Goal: Book appointment/travel/reservation

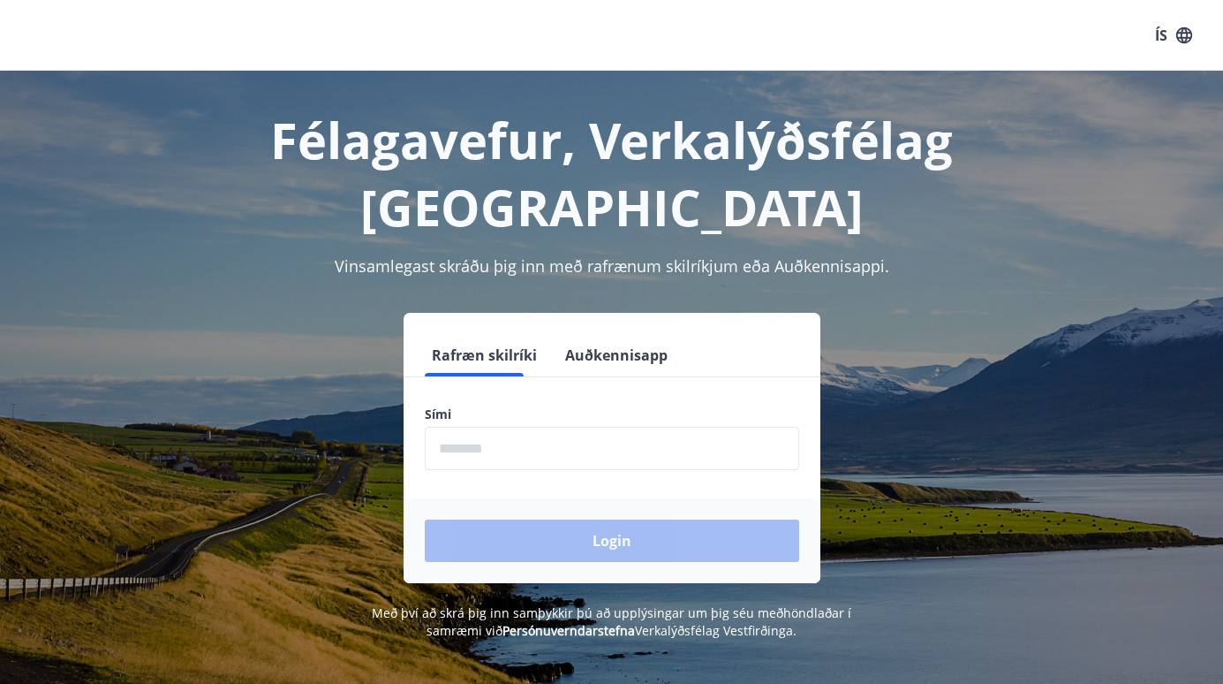
click at [480, 427] on input "phone" at bounding box center [612, 448] width 374 height 43
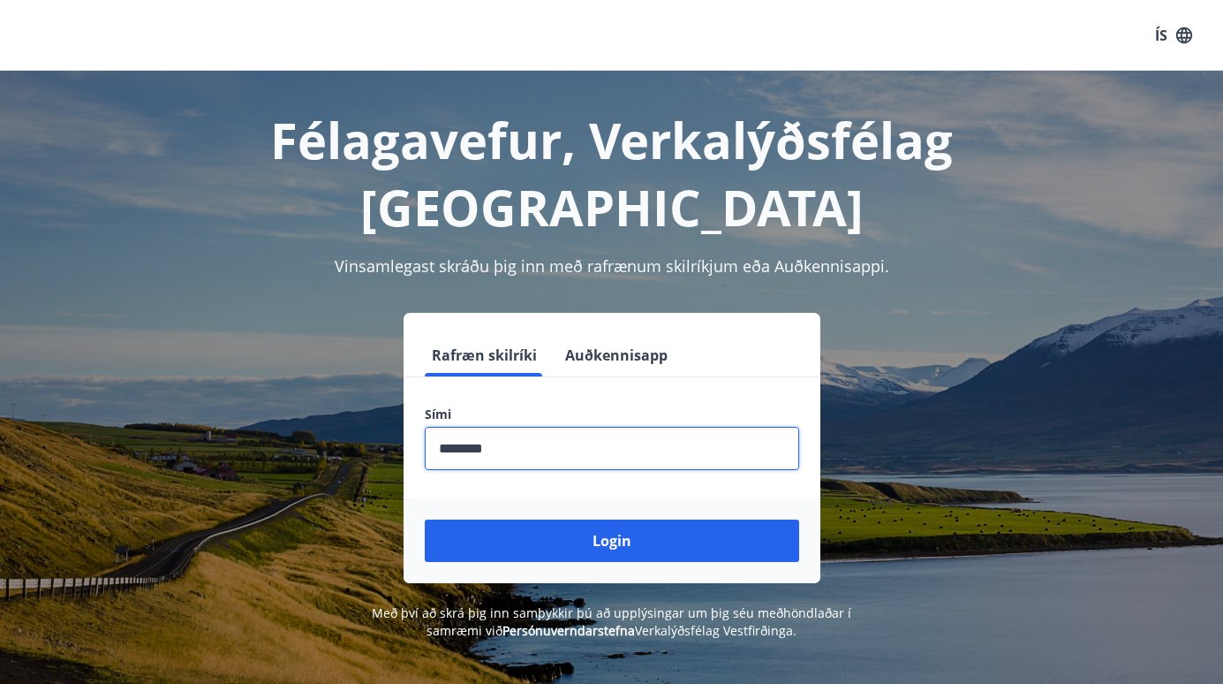
type input "********"
click at [611, 519] on button "Login" at bounding box center [612, 540] width 374 height 42
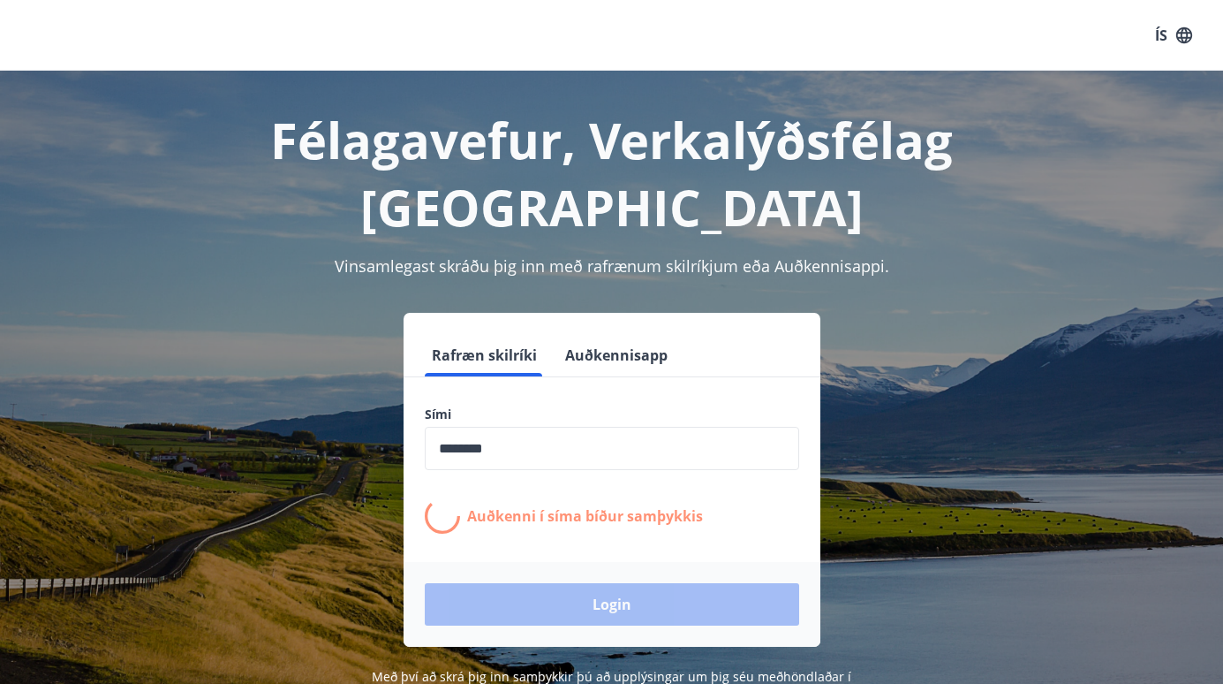
click at [552, 562] on div "Login" at bounding box center [612, 604] width 417 height 85
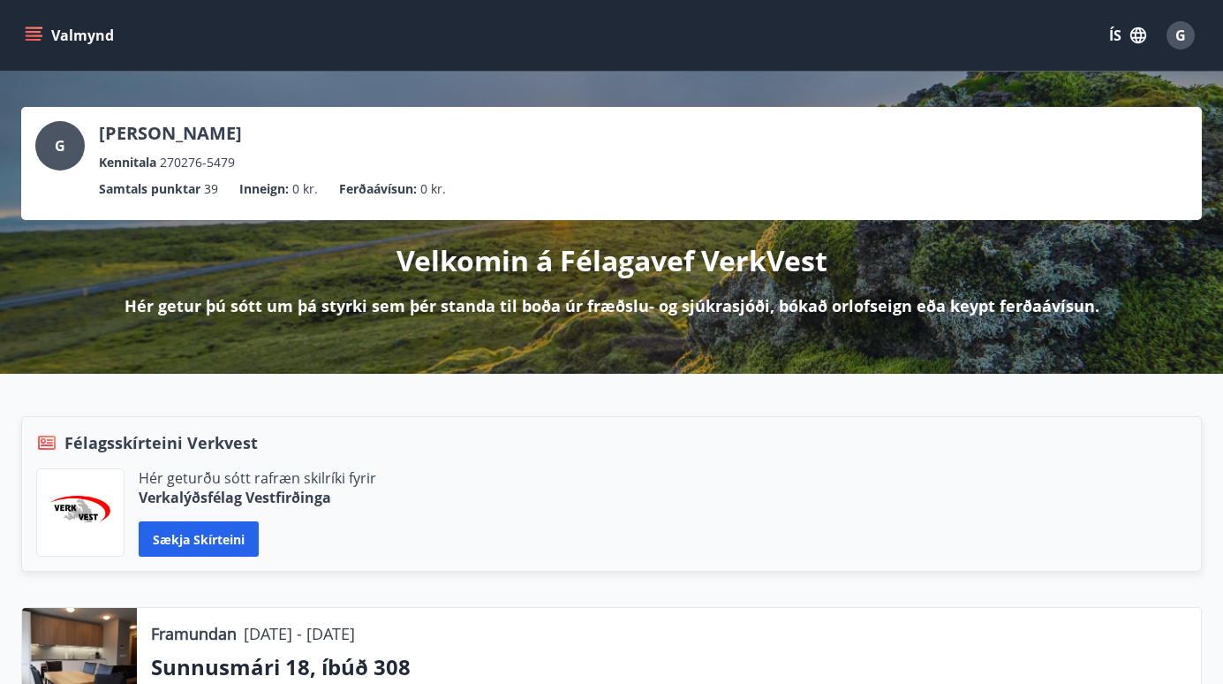
click at [42, 28] on icon "menu" at bounding box center [35, 28] width 19 height 2
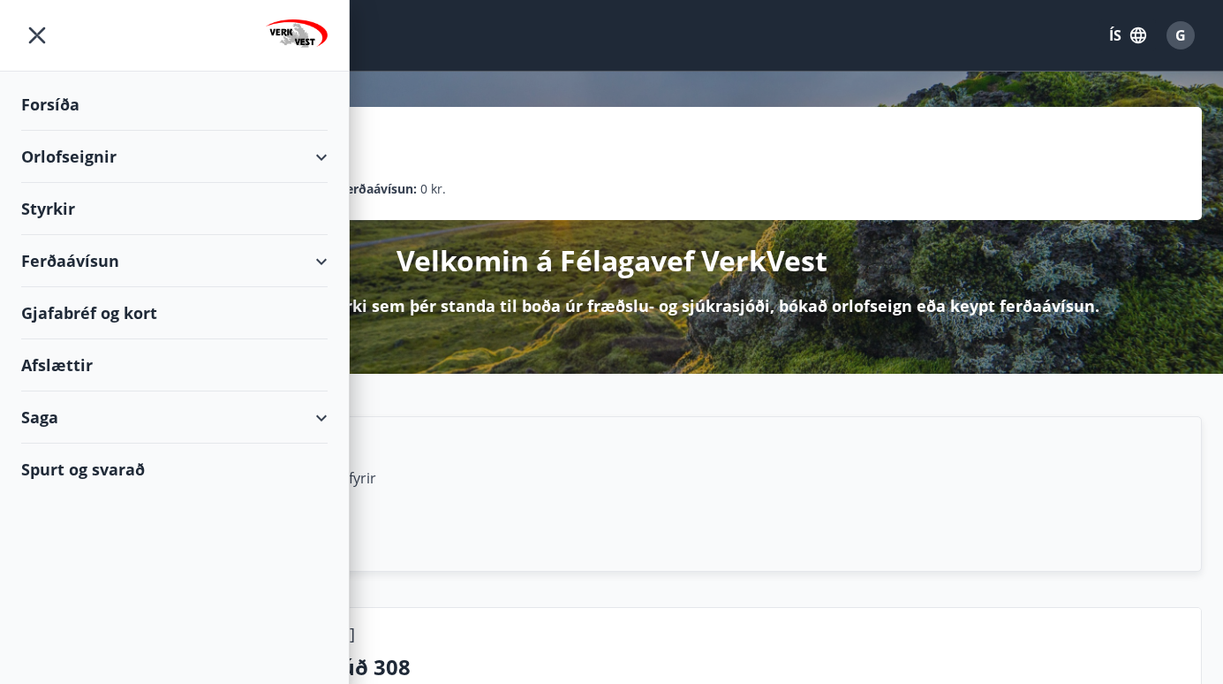
click at [83, 155] on div "Orlofseignir" at bounding box center [174, 157] width 306 height 52
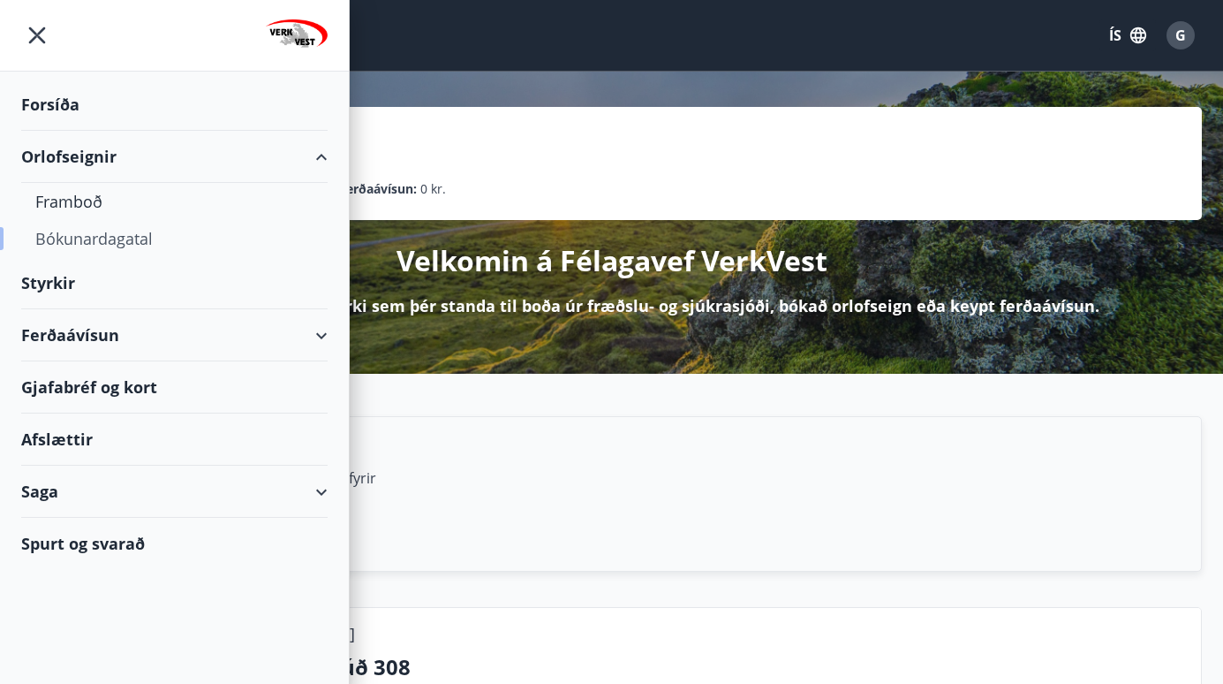
click at [101, 233] on div "Bókunardagatal" at bounding box center [174, 238] width 278 height 37
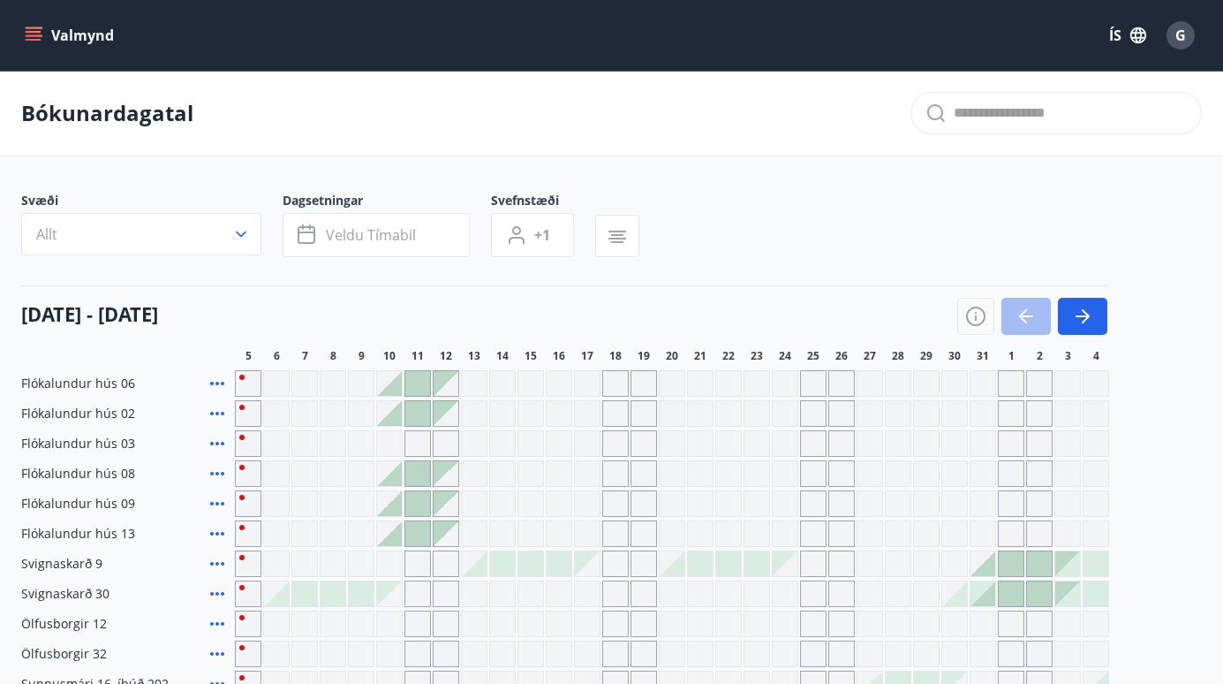
scroll to position [362, 0]
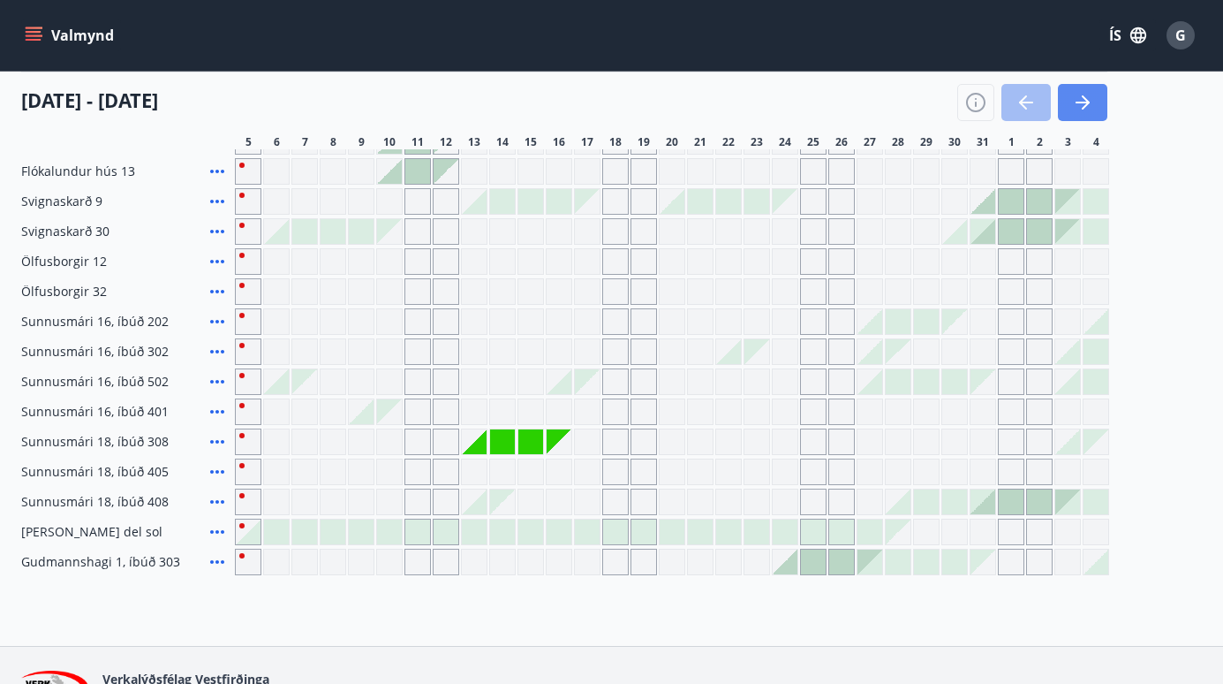
click at [1080, 105] on icon "button" at bounding box center [1082, 102] width 21 height 21
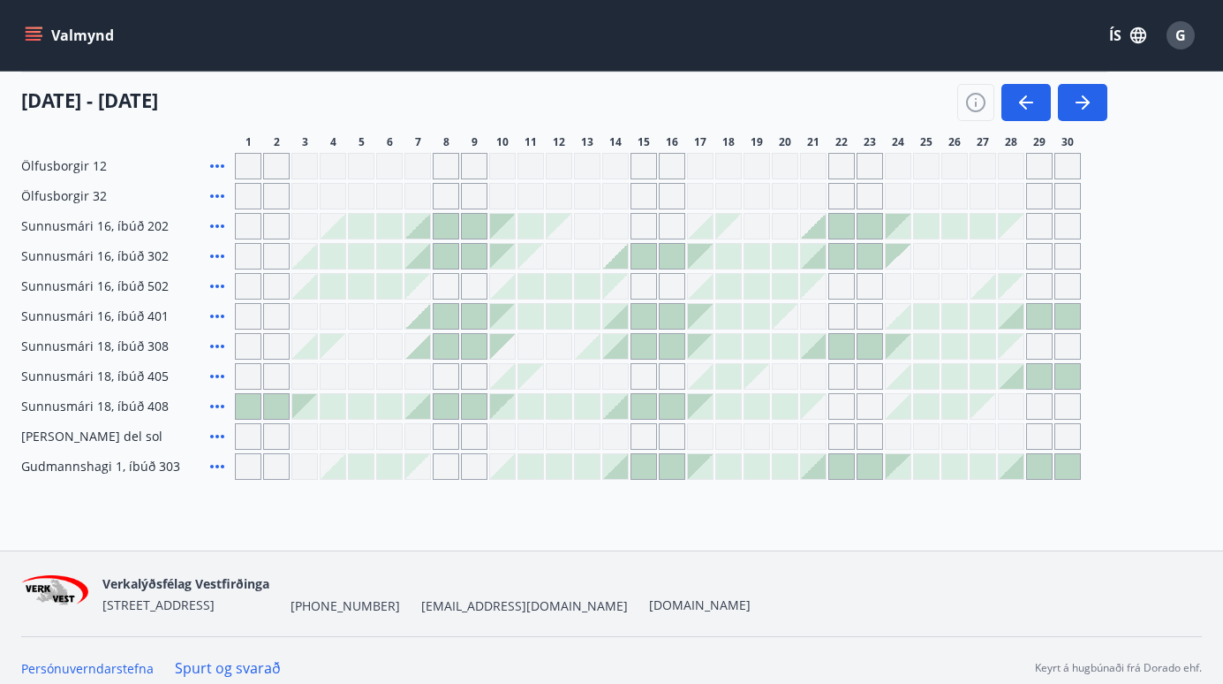
scroll to position [449, 0]
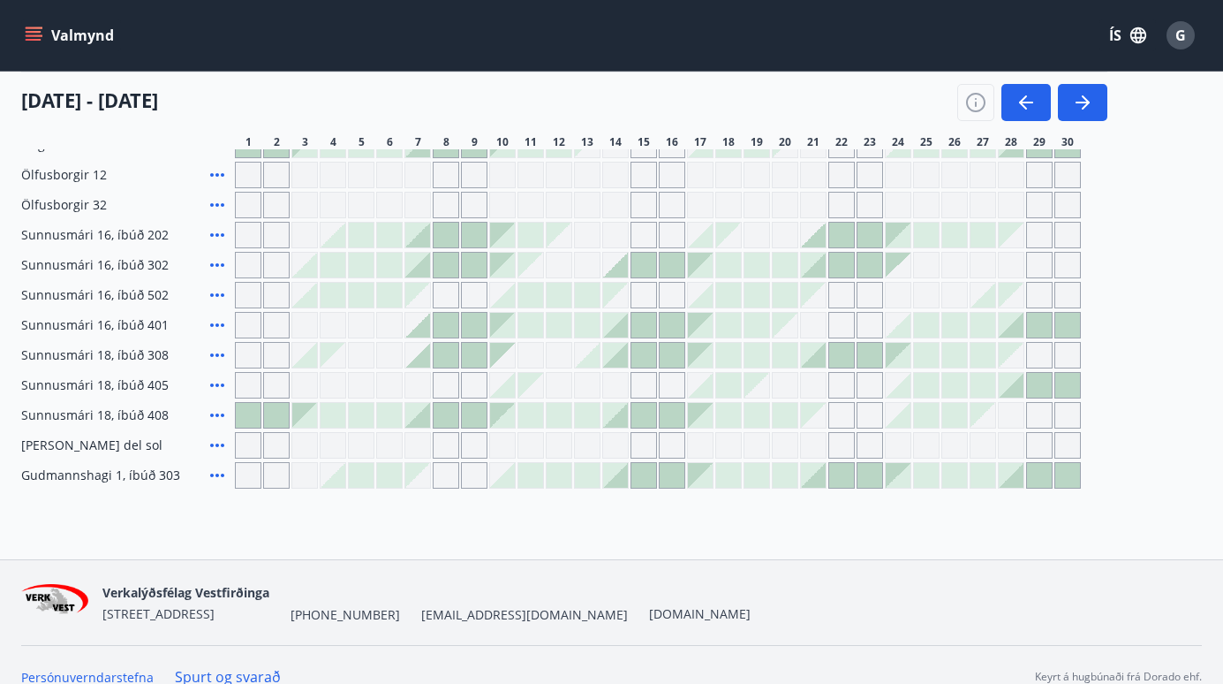
click at [213, 469] on icon at bounding box center [217, 475] width 21 height 21
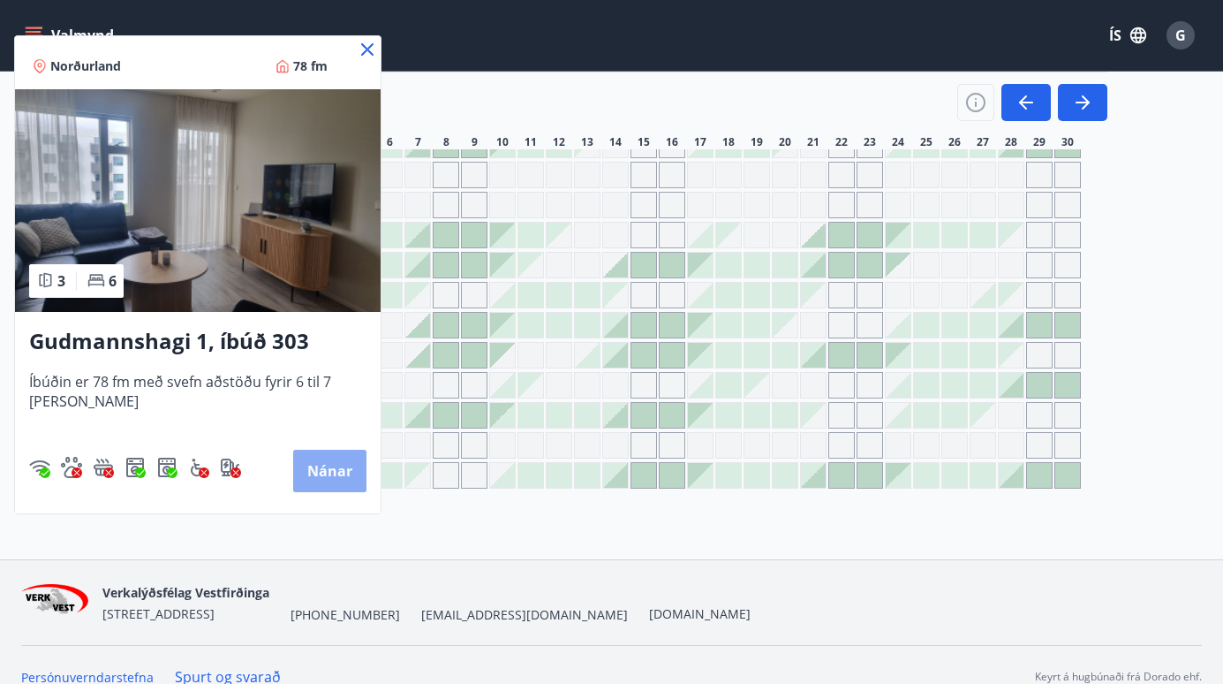
click at [329, 462] on button "Nánar" at bounding box center [329, 471] width 73 height 42
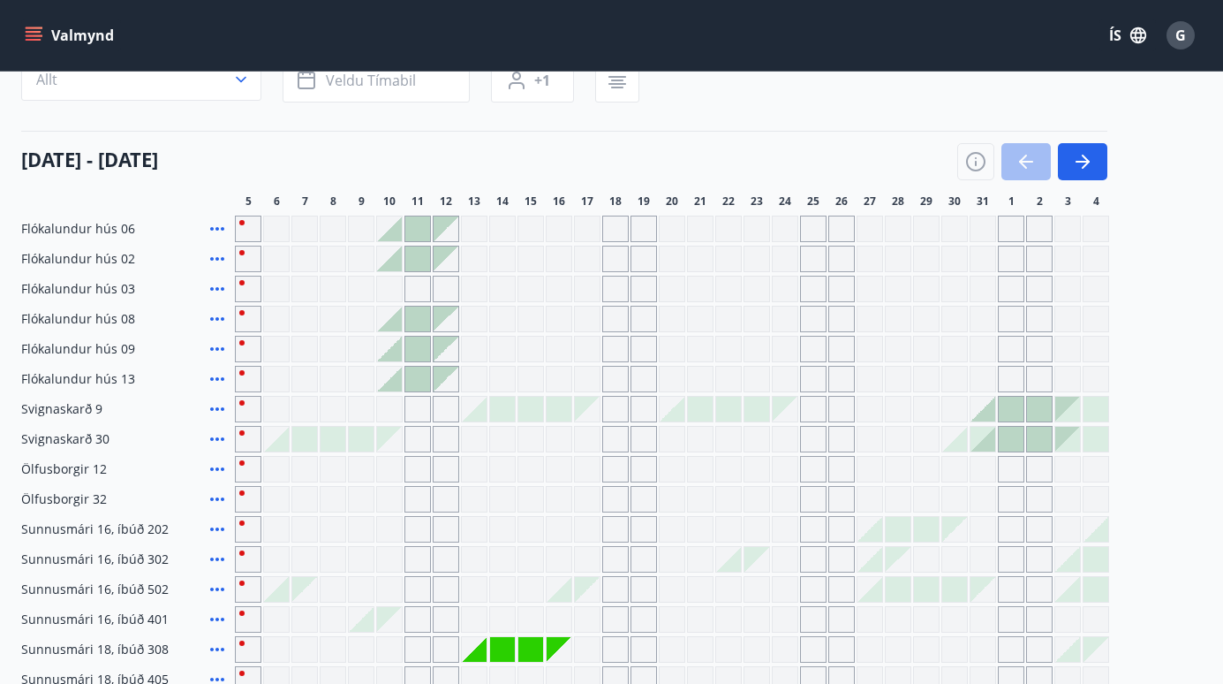
scroll to position [143, 0]
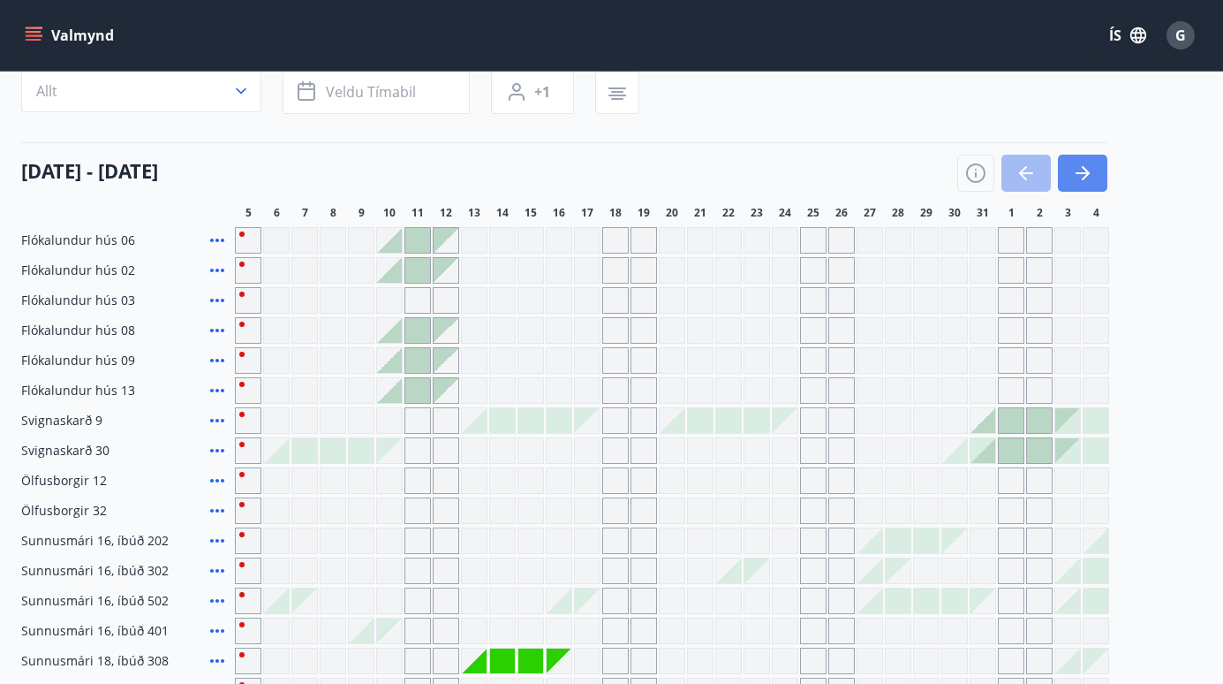
click at [1081, 164] on icon "button" at bounding box center [1082, 173] width 21 height 21
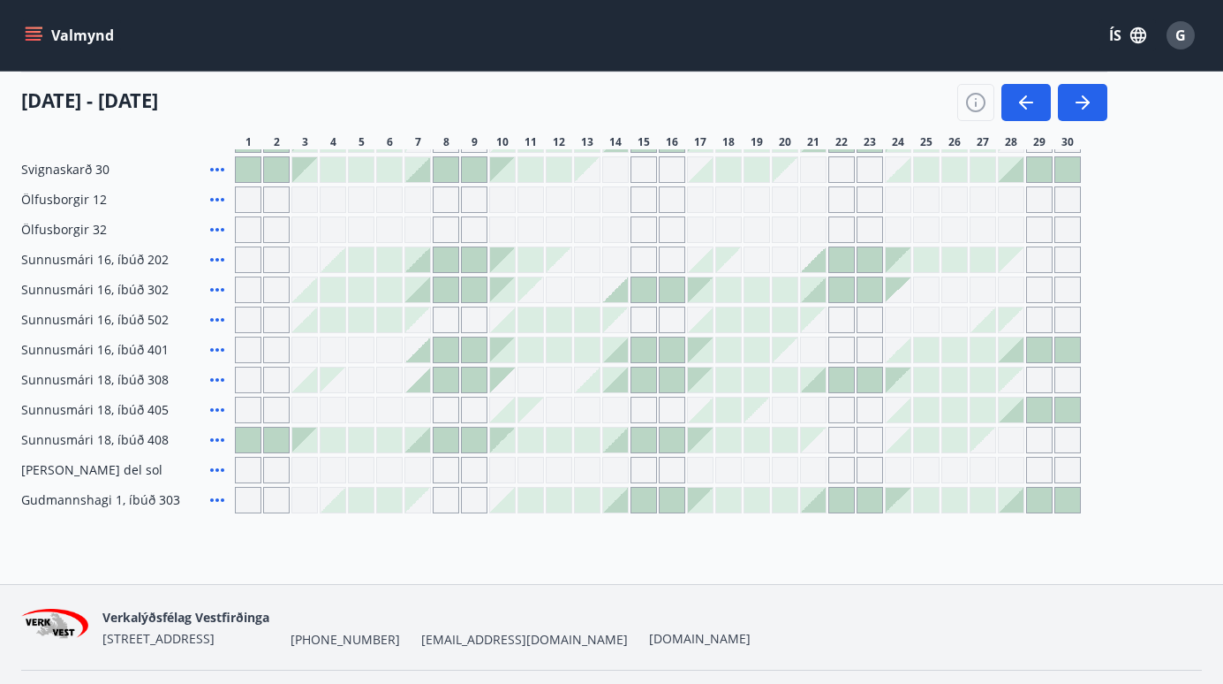
scroll to position [415, 0]
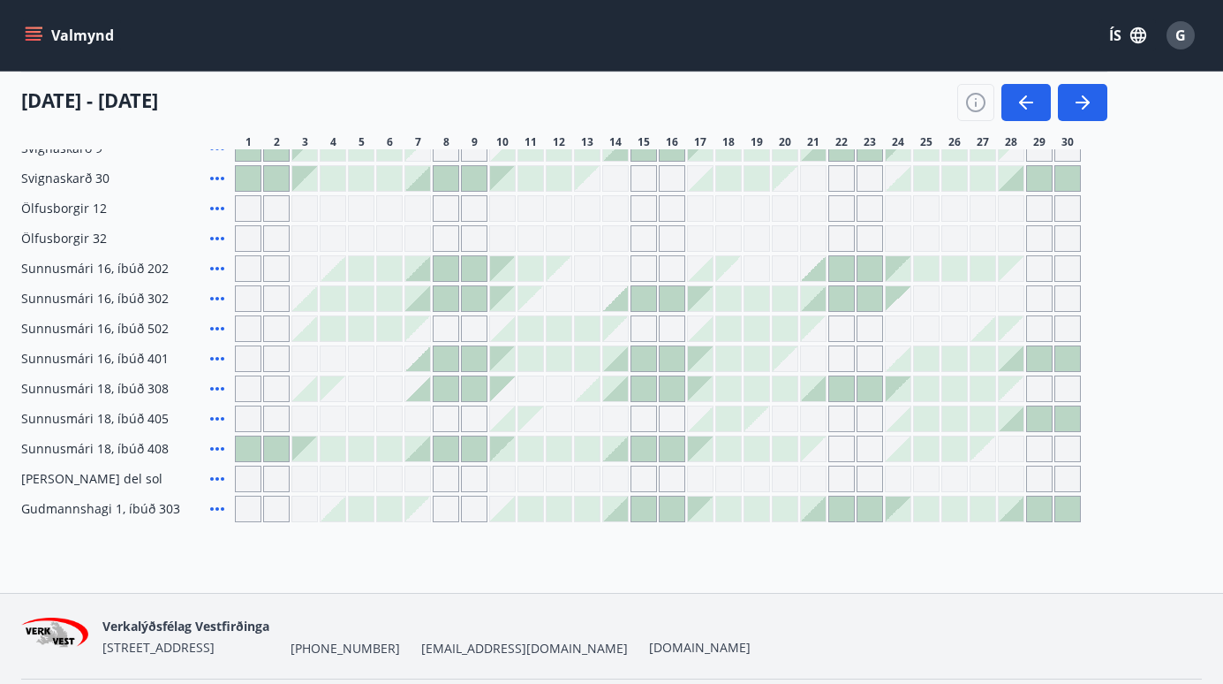
click at [583, 499] on div at bounding box center [587, 508] width 25 height 25
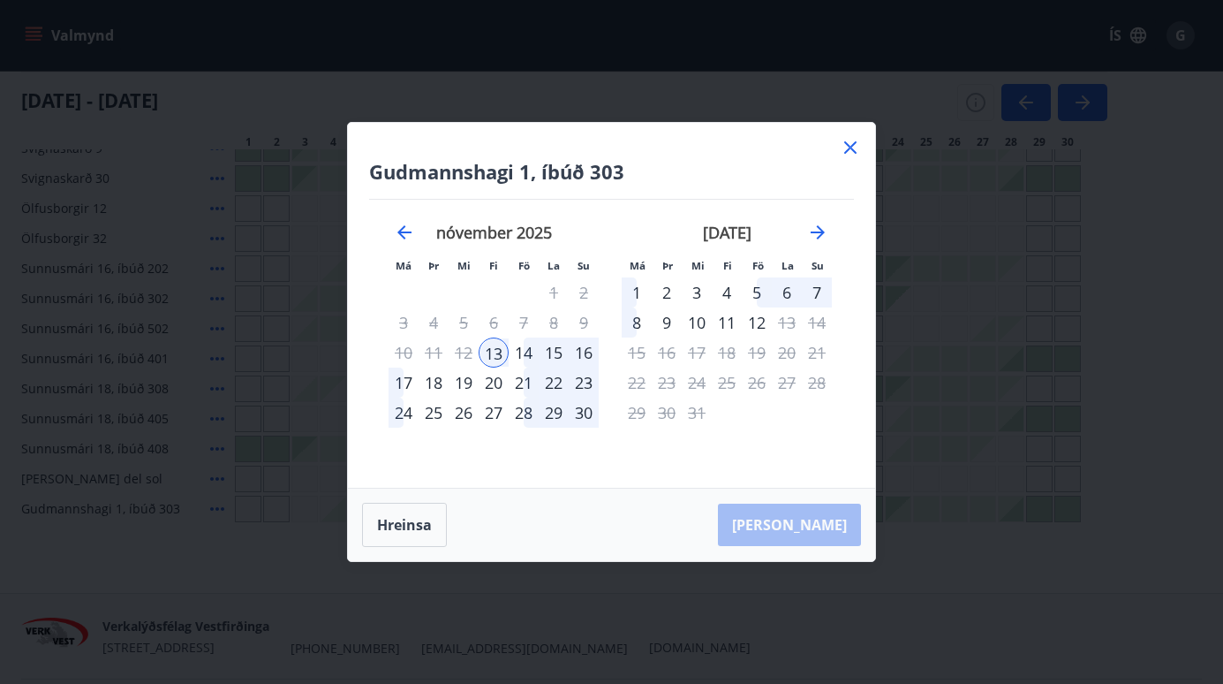
click at [587, 346] on div "16" at bounding box center [584, 352] width 30 height 30
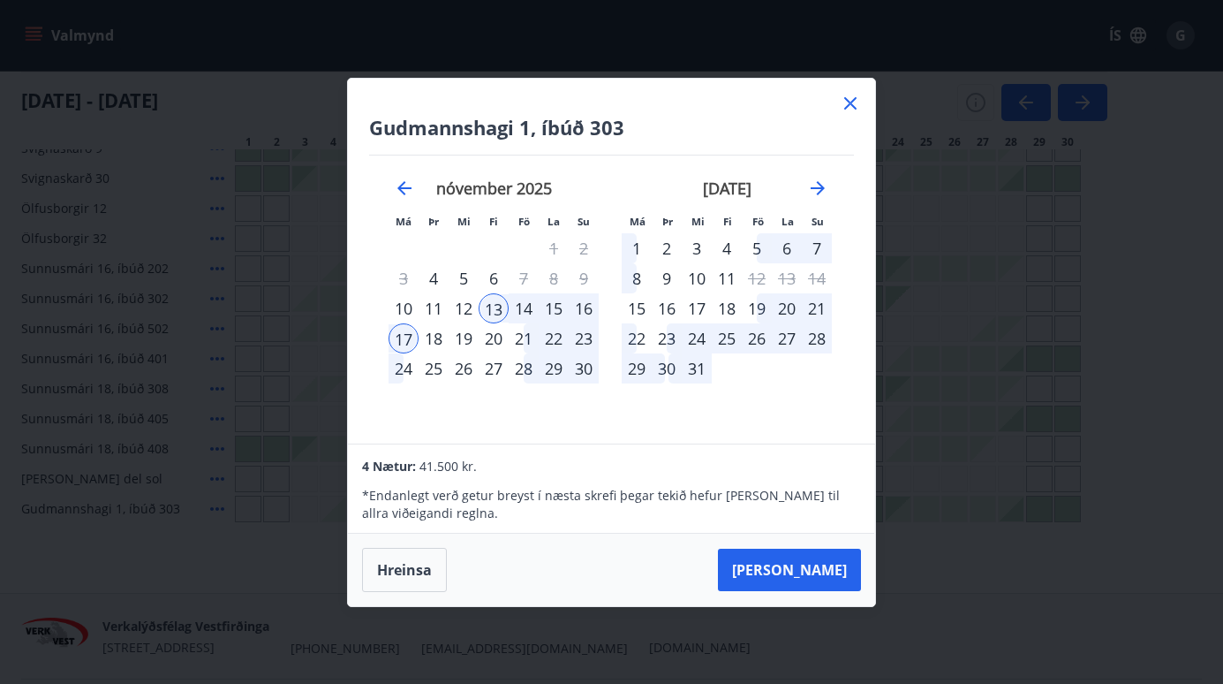
click at [593, 302] on div "16" at bounding box center [584, 308] width 30 height 30
click at [499, 303] on div "13" at bounding box center [494, 308] width 30 height 30
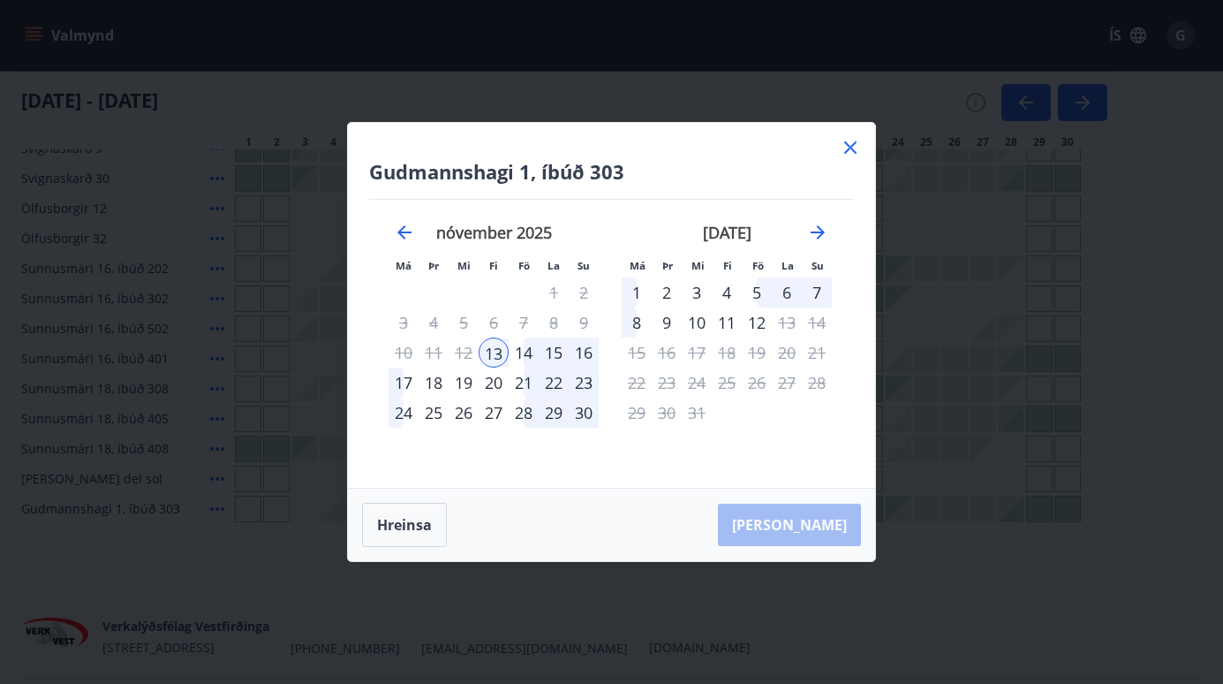
click at [586, 344] on div "16" at bounding box center [584, 352] width 30 height 30
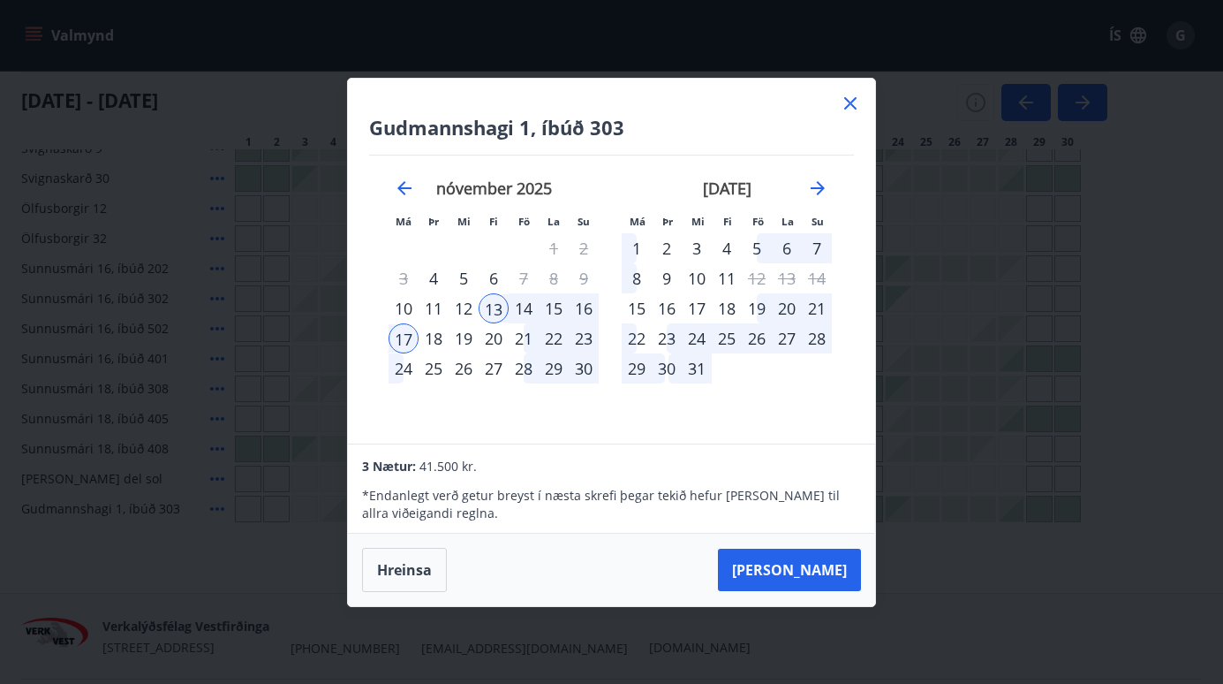
click at [584, 303] on div "16" at bounding box center [584, 308] width 30 height 30
click at [491, 302] on div "13" at bounding box center [494, 308] width 30 height 30
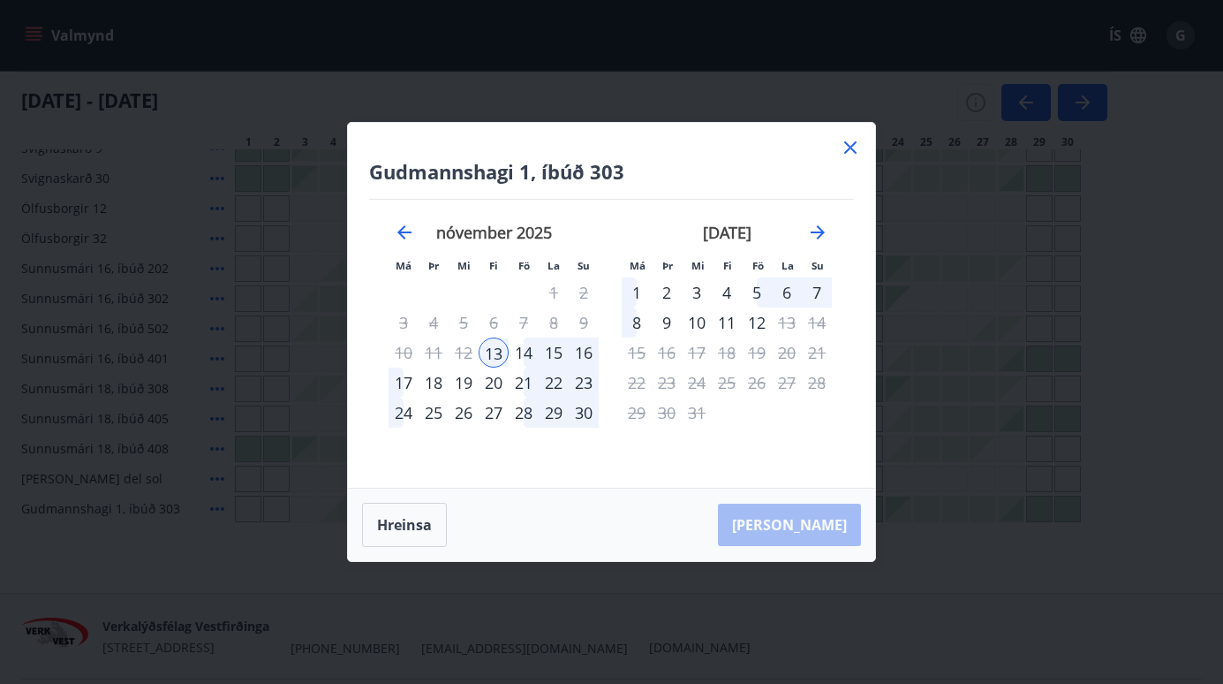
click at [590, 346] on div "16" at bounding box center [584, 352] width 30 height 30
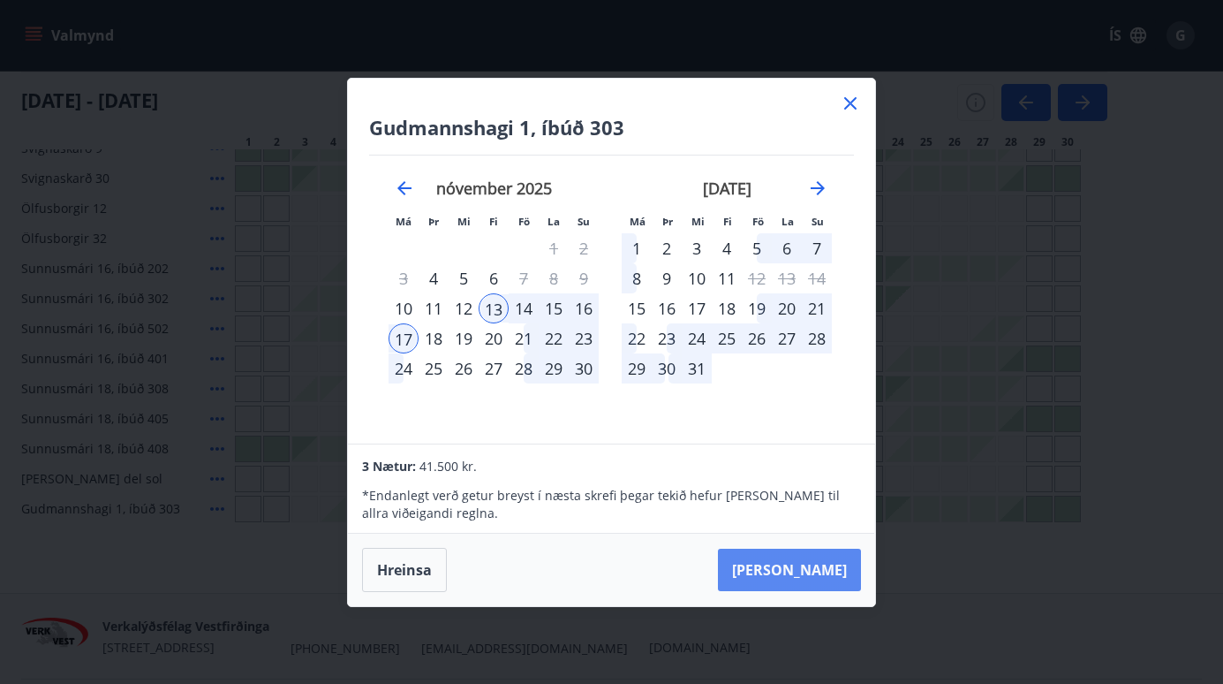
click at [799, 562] on button "[PERSON_NAME]" at bounding box center [789, 569] width 143 height 42
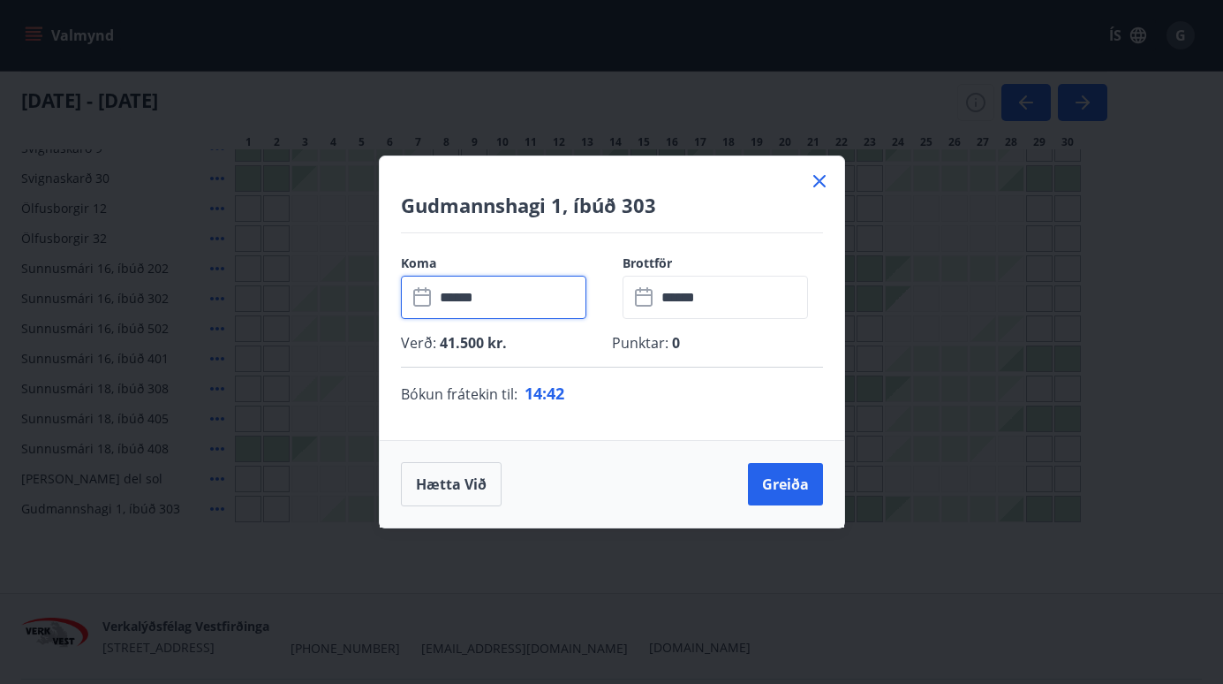
click at [495, 292] on input "******" at bounding box center [511, 297] width 152 height 43
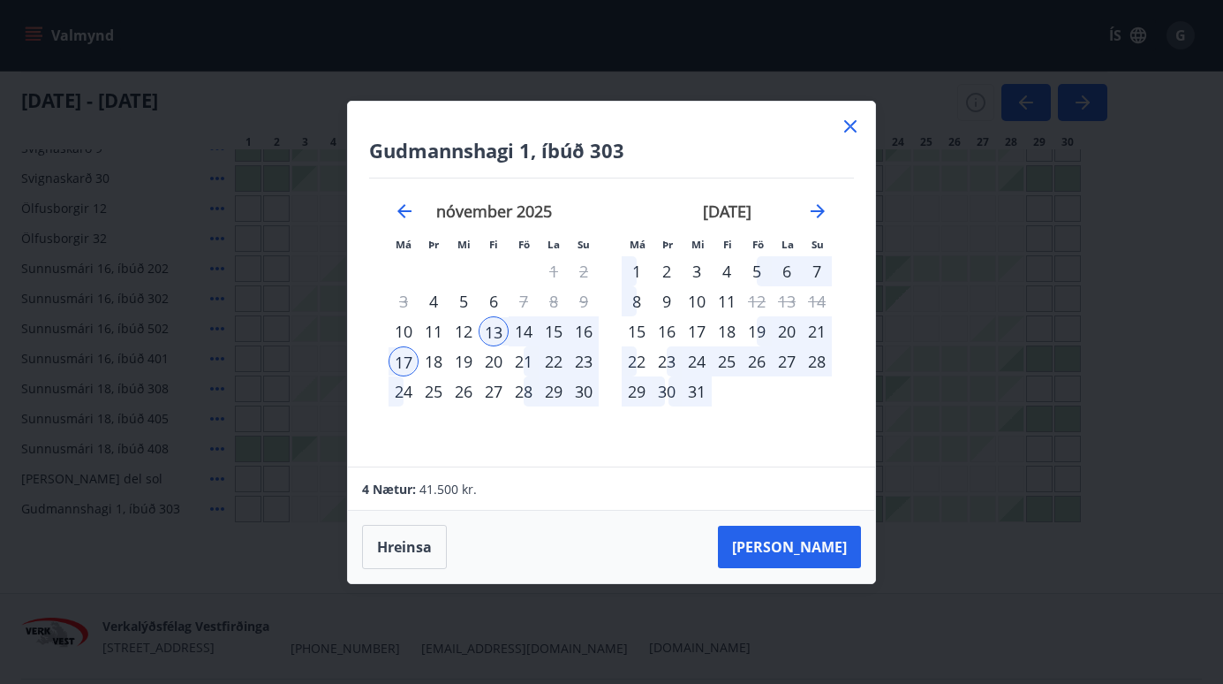
click at [527, 327] on div "14" at bounding box center [524, 331] width 30 height 30
click at [588, 327] on div "16" at bounding box center [584, 331] width 30 height 30
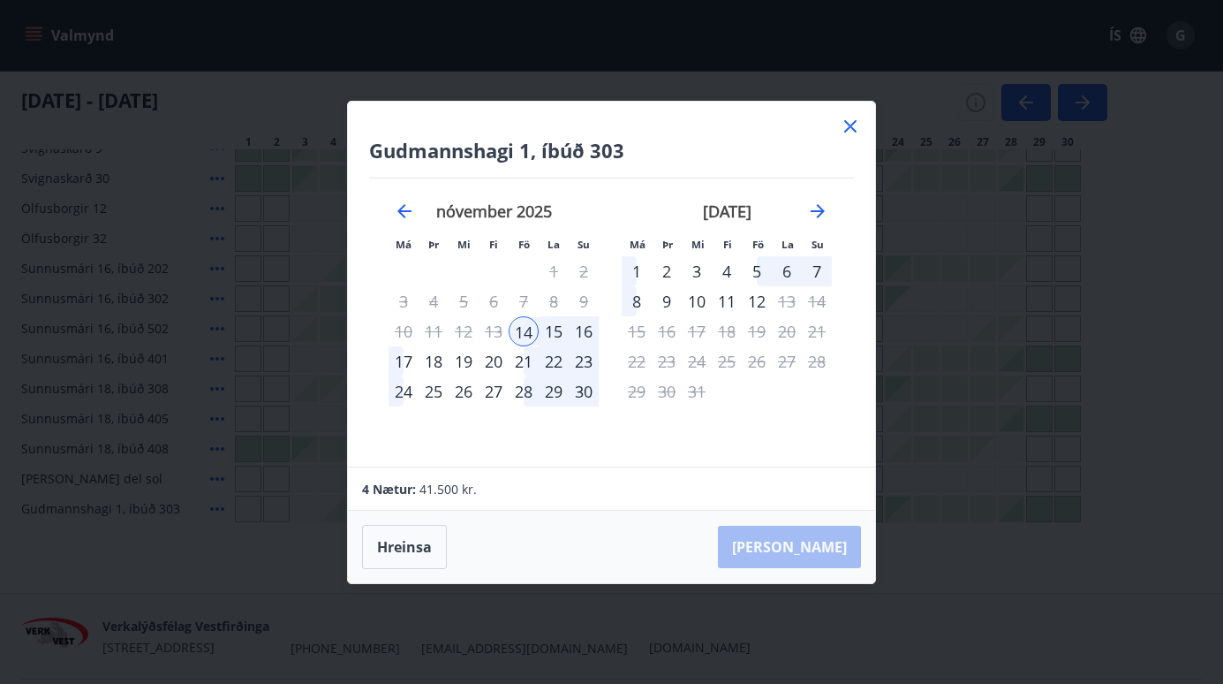
click at [587, 326] on div "16" at bounding box center [584, 331] width 30 height 30
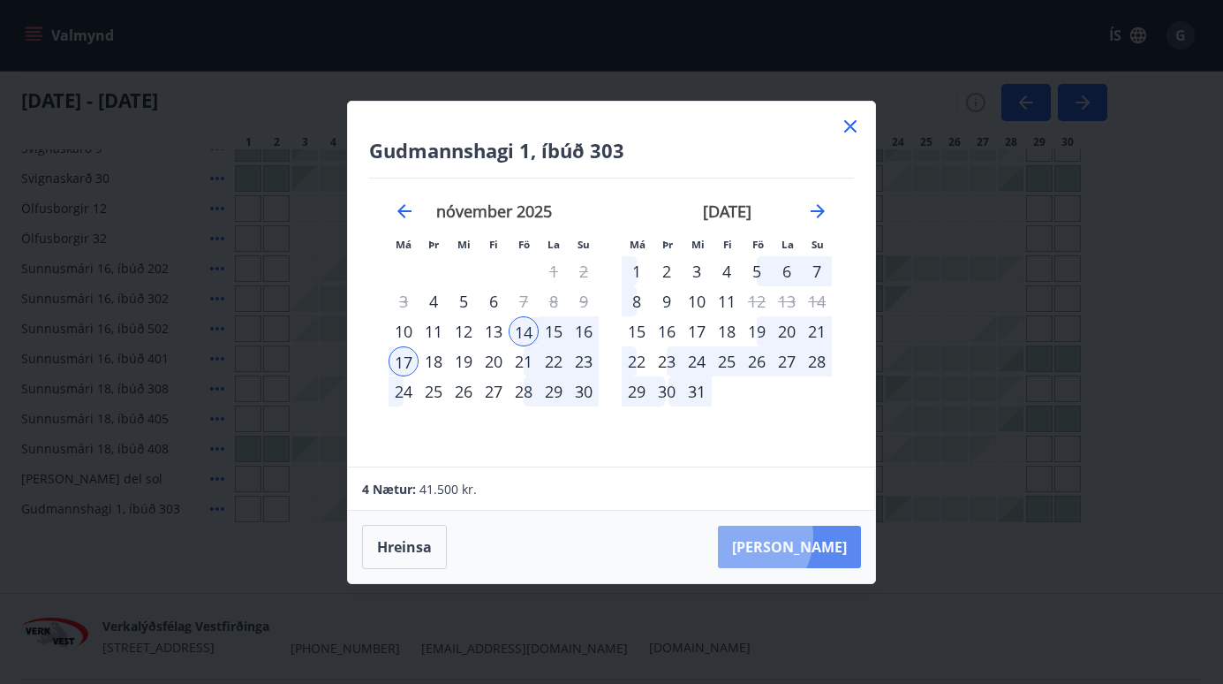
click at [797, 536] on button "[PERSON_NAME]" at bounding box center [789, 546] width 143 height 42
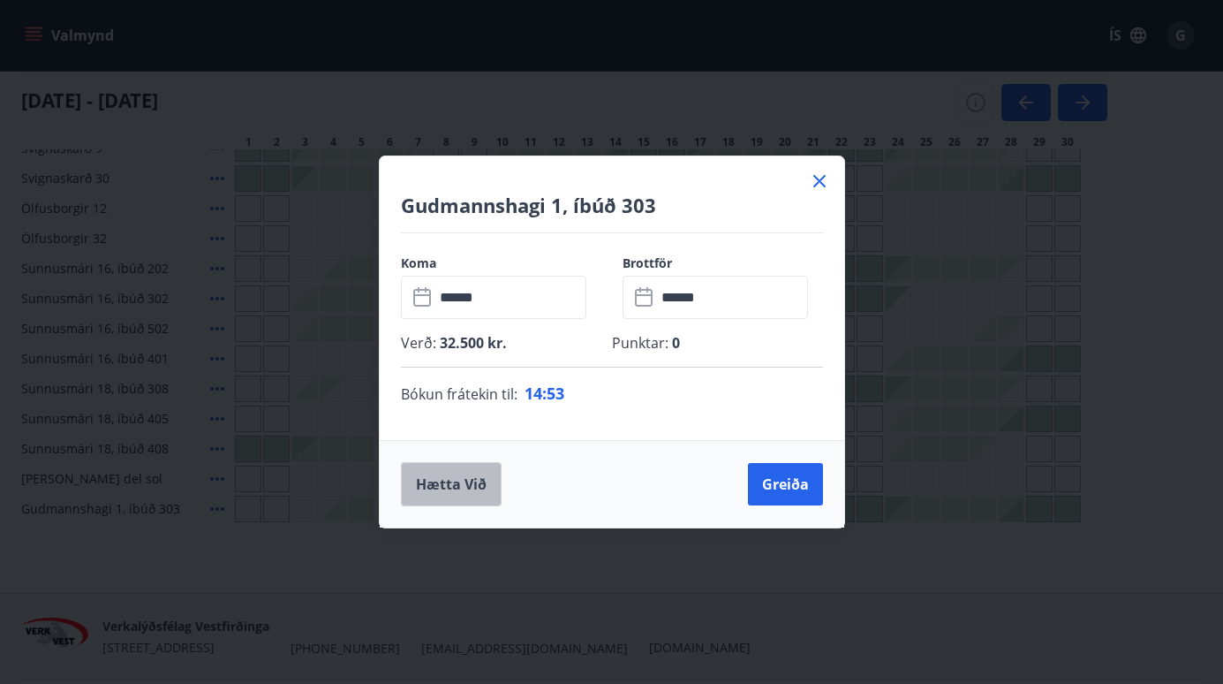
click at [470, 484] on button "Hætta við" at bounding box center [451, 484] width 101 height 44
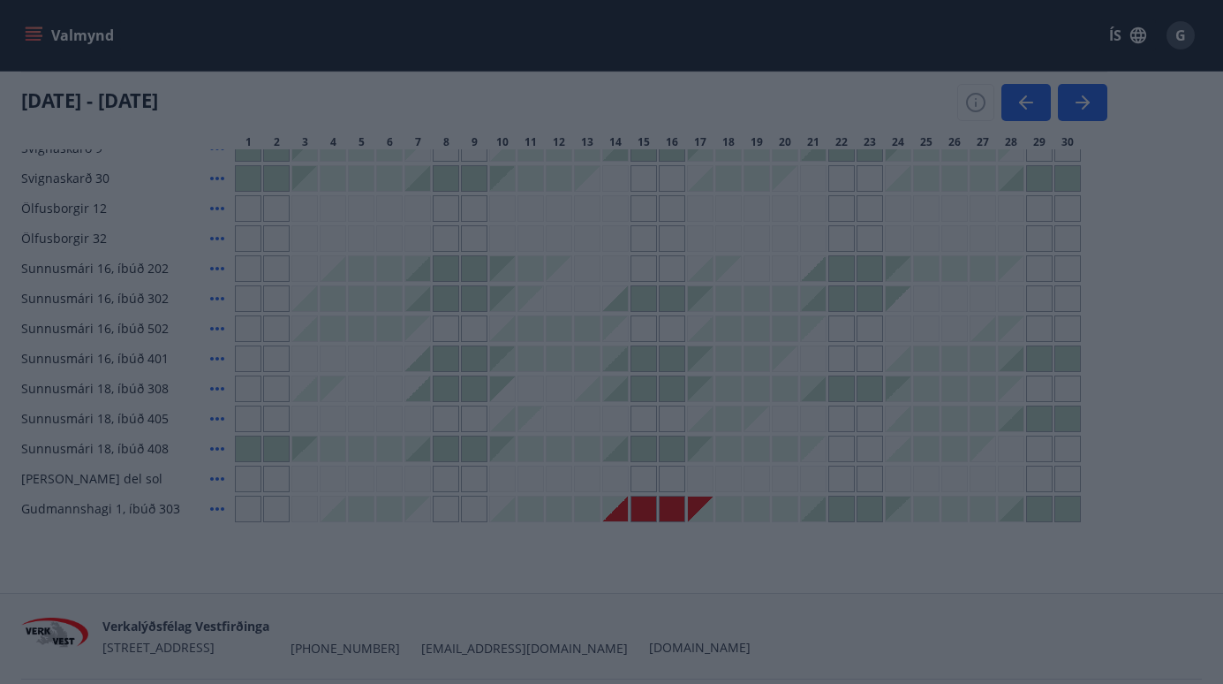
click at [821, 177] on div "Greiða" at bounding box center [611, 342] width 1223 height 684
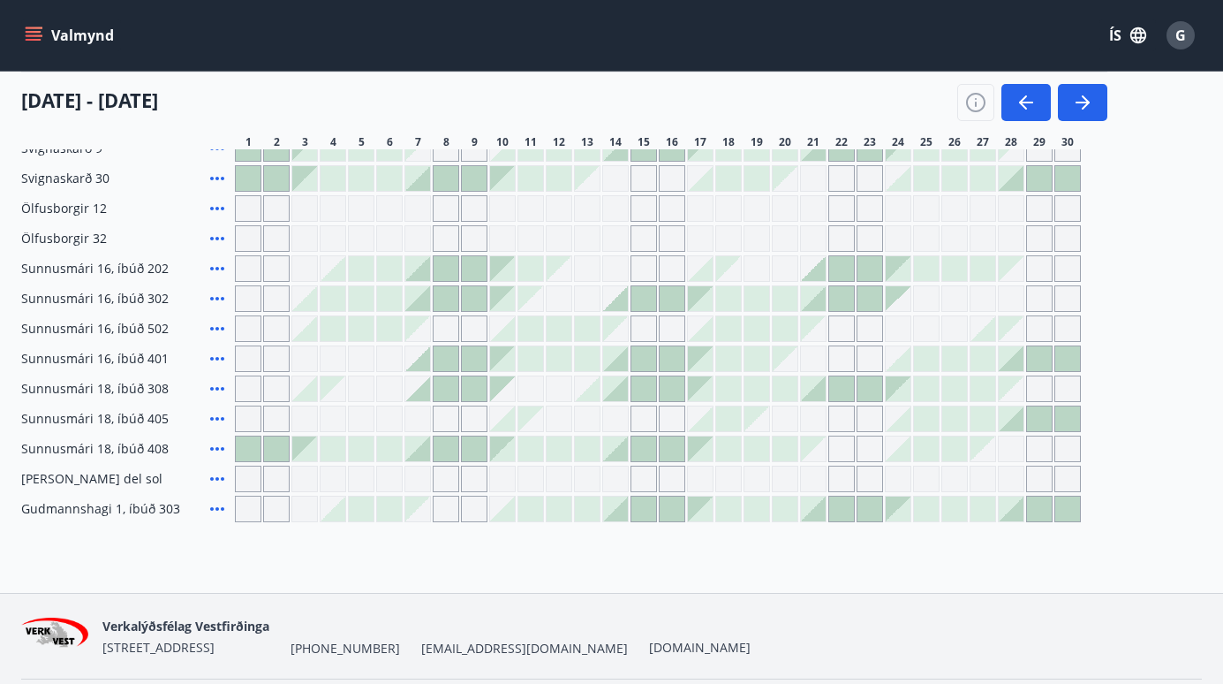
click at [619, 506] on div at bounding box center [615, 508] width 25 height 25
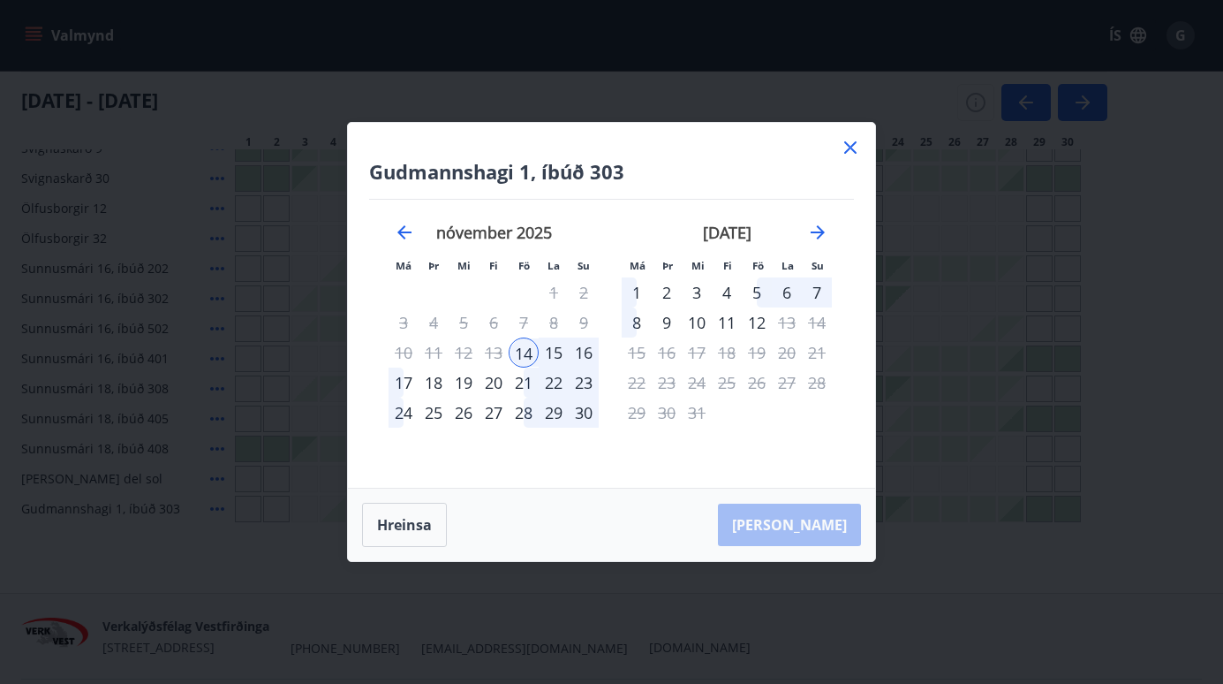
click at [495, 350] on div "13" at bounding box center [494, 352] width 30 height 30
